Goal: Navigation & Orientation: Understand site structure

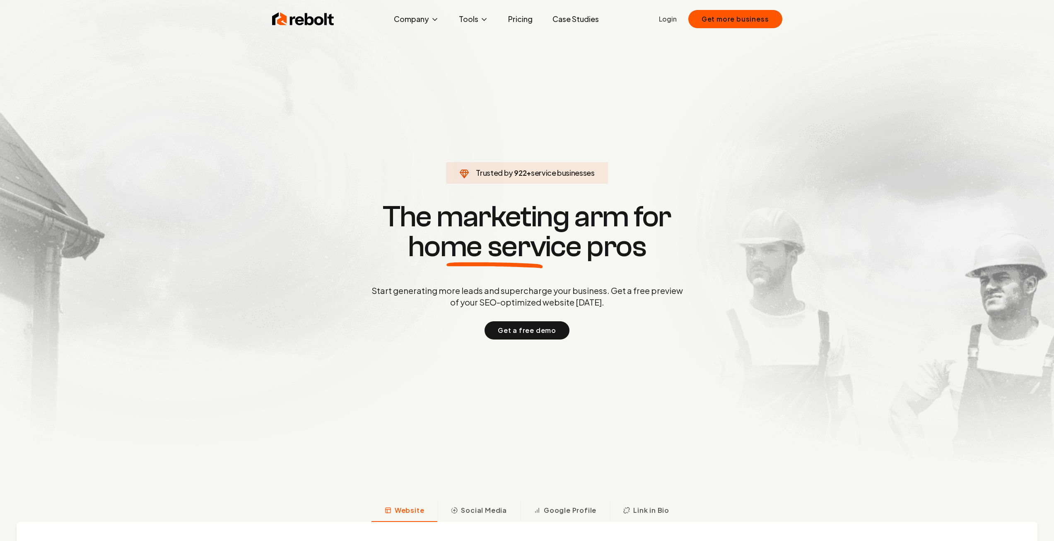
click at [667, 16] on link "Login" at bounding box center [668, 19] width 18 height 10
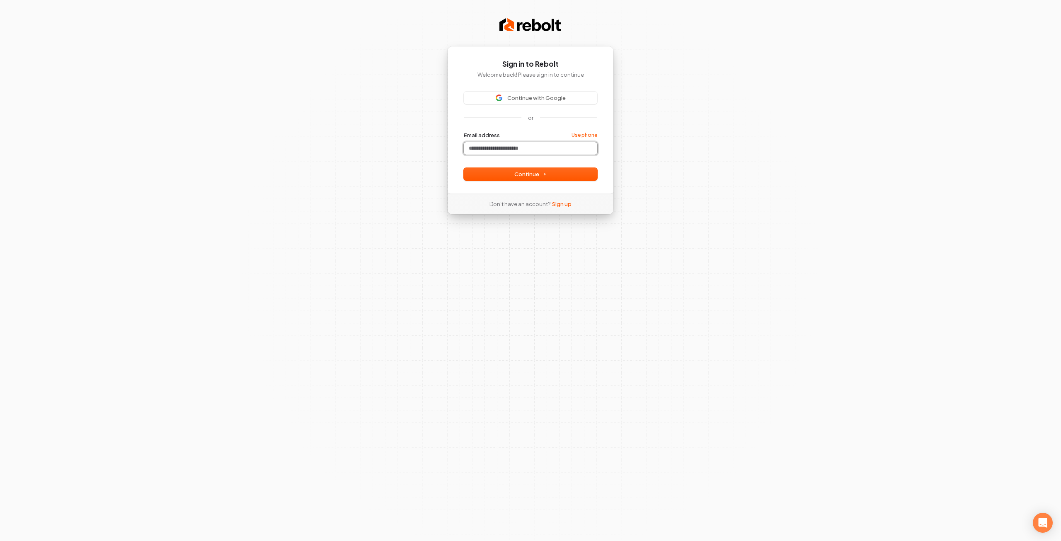
click at [485, 152] on input "Email address" at bounding box center [530, 148] width 133 height 12
click at [541, 179] on button "Continue" at bounding box center [530, 174] width 133 height 12
type input "**********"
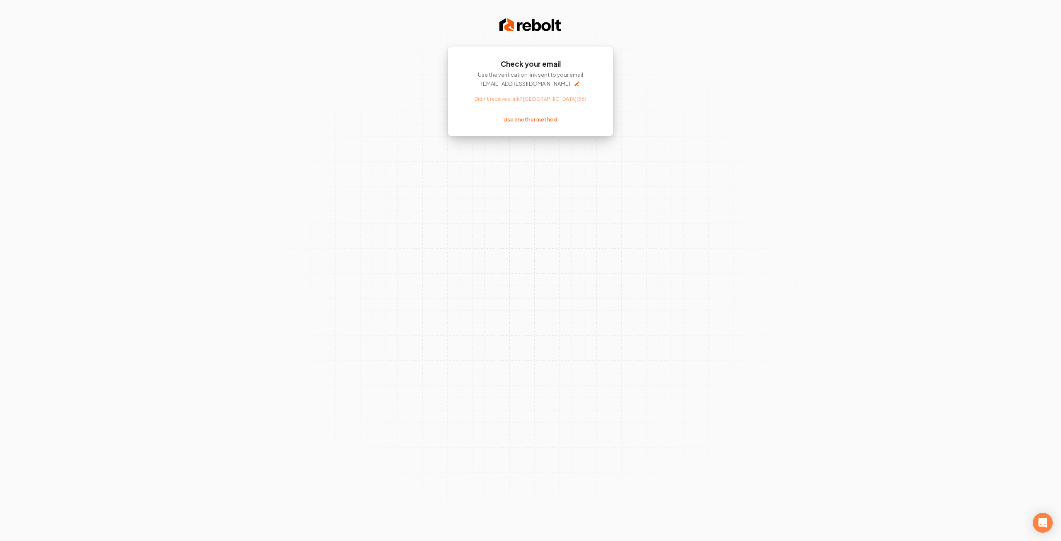
click at [576, 170] on div "Check your email Use the verification link sent to your email [EMAIL_ADDRESS][D…" at bounding box center [530, 270] width 1061 height 541
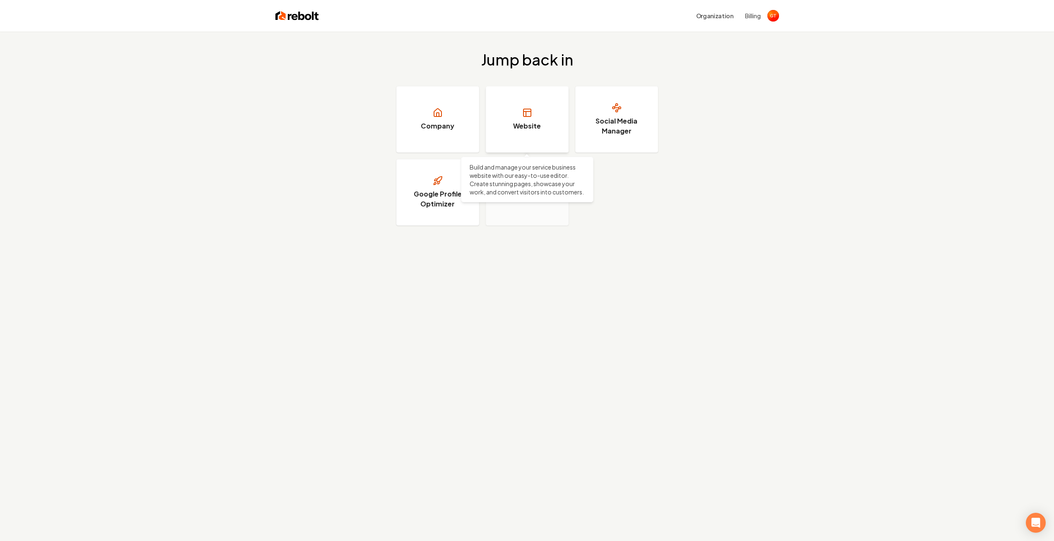
click at [541, 125] on link "Website" at bounding box center [527, 119] width 83 height 66
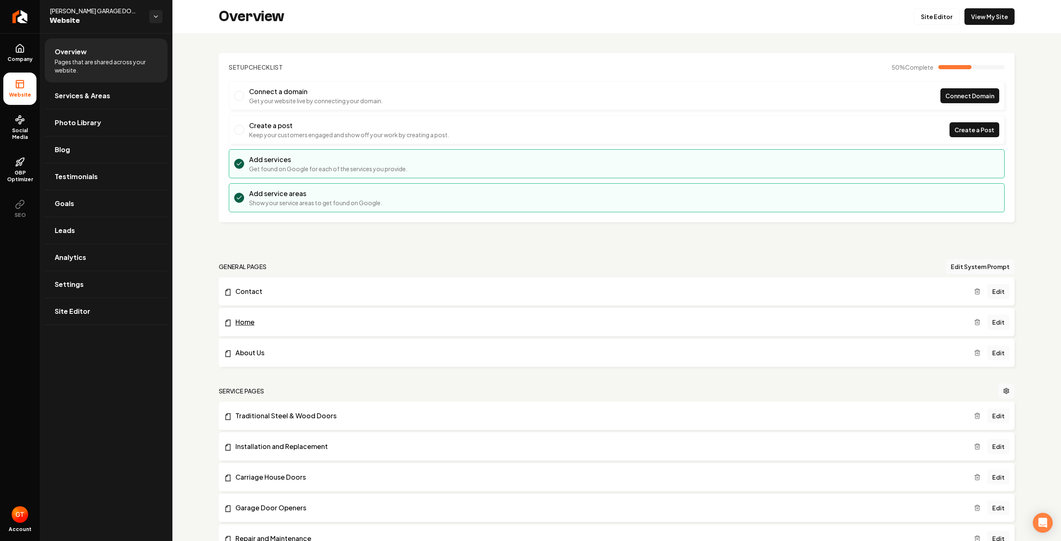
click at [249, 321] on link "Home" at bounding box center [599, 322] width 750 height 10
click at [117, 123] on link "Photo Library" at bounding box center [106, 122] width 123 height 27
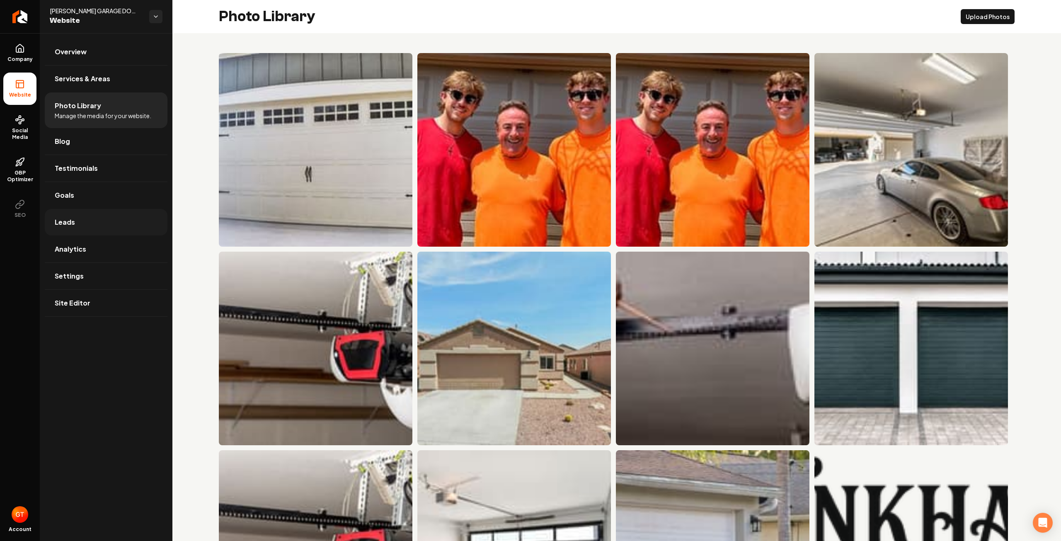
click at [123, 220] on link "Leads" at bounding box center [106, 222] width 123 height 27
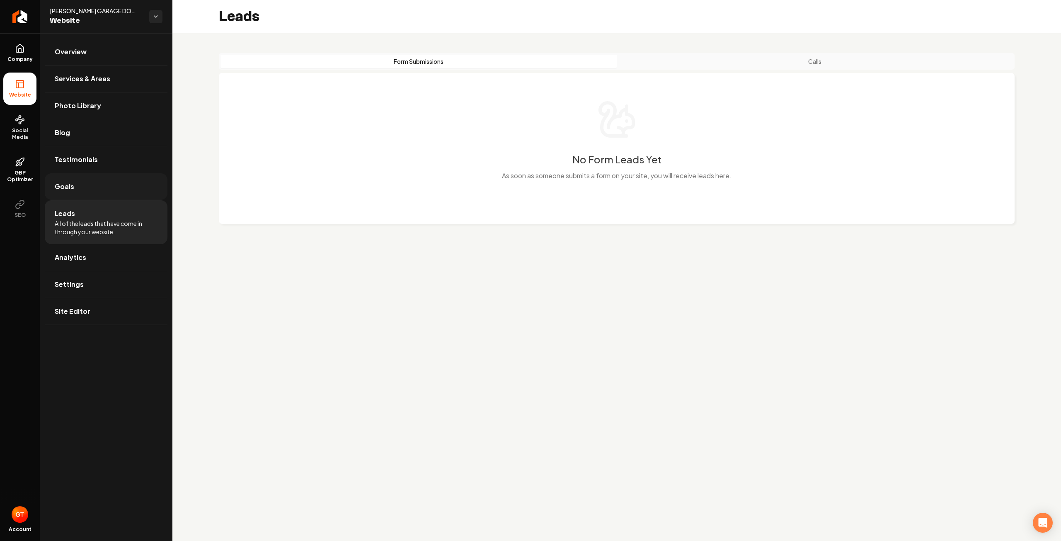
click at [129, 190] on link "Goals" at bounding box center [106, 186] width 123 height 27
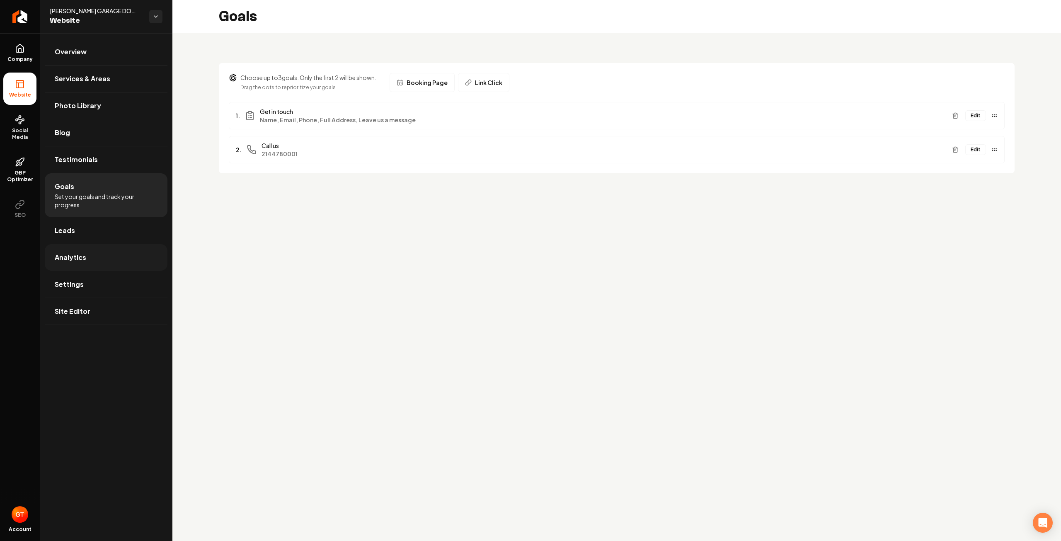
click at [127, 251] on link "Analytics" at bounding box center [106, 257] width 123 height 27
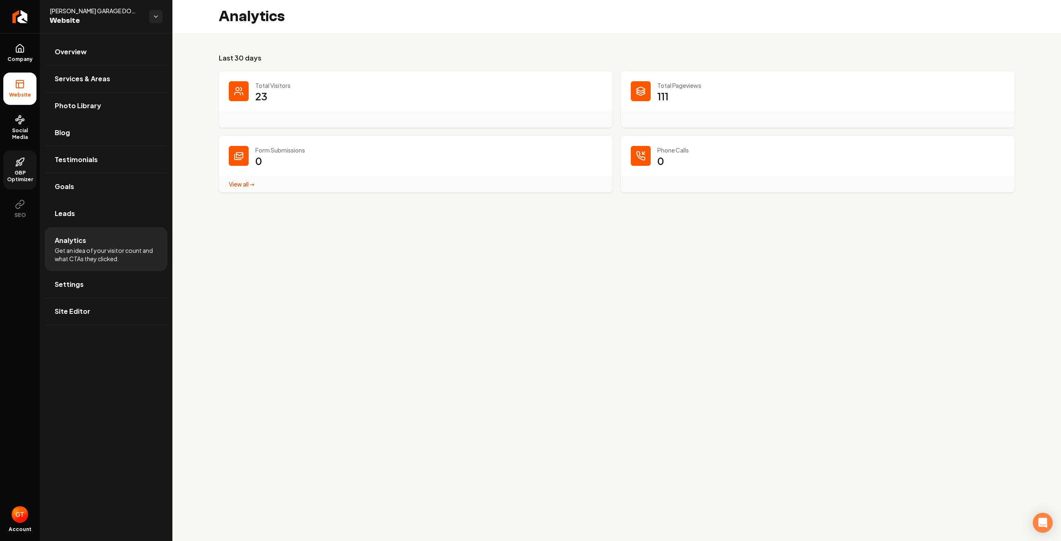
click at [27, 172] on span "GBP Optimizer" at bounding box center [19, 175] width 33 height 13
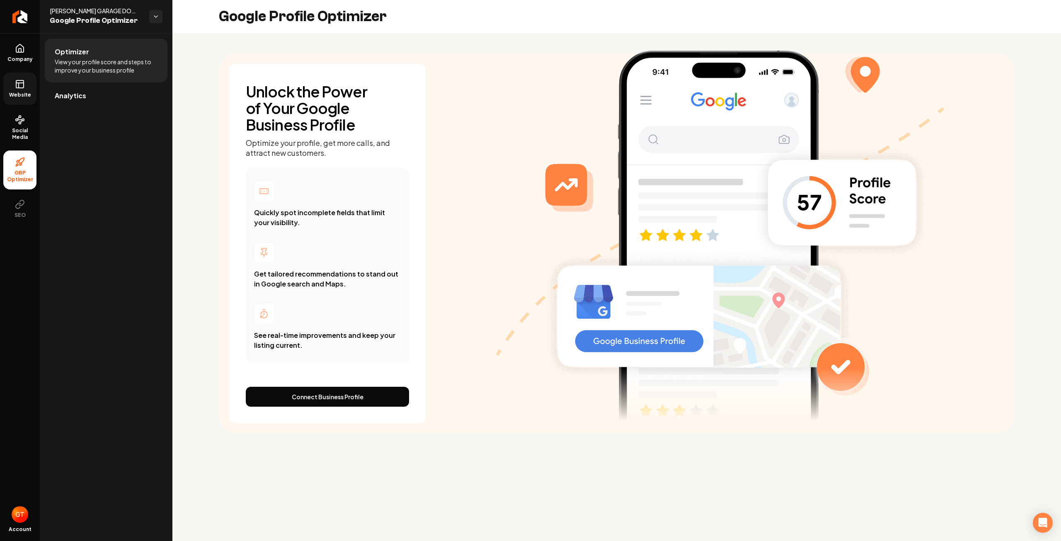
click at [21, 95] on span "Website" at bounding box center [20, 95] width 29 height 7
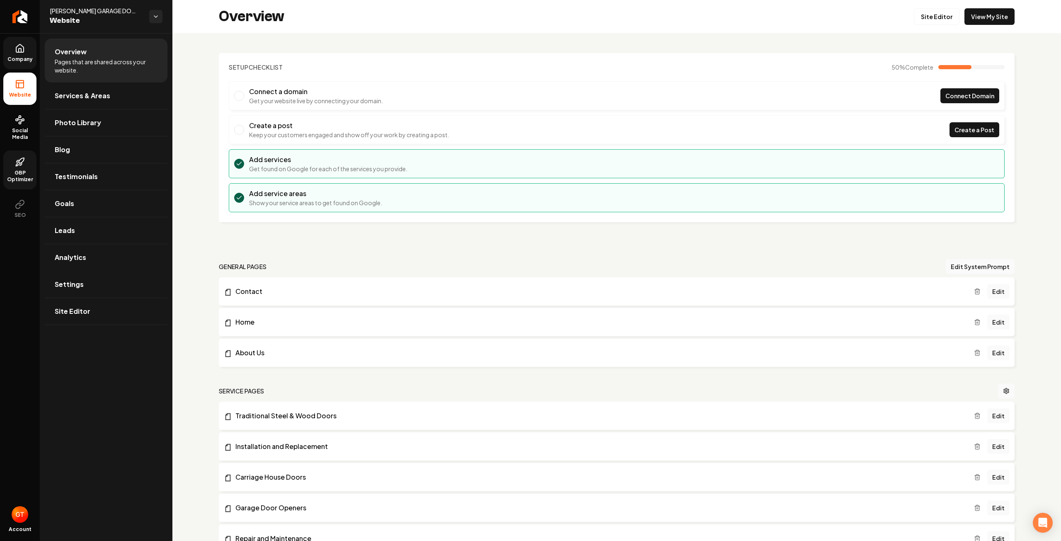
click at [26, 52] on link "Company" at bounding box center [19, 53] width 33 height 32
click at [254, 324] on link "Home" at bounding box center [599, 322] width 750 height 10
